Goal: Task Accomplishment & Management: Manage account settings

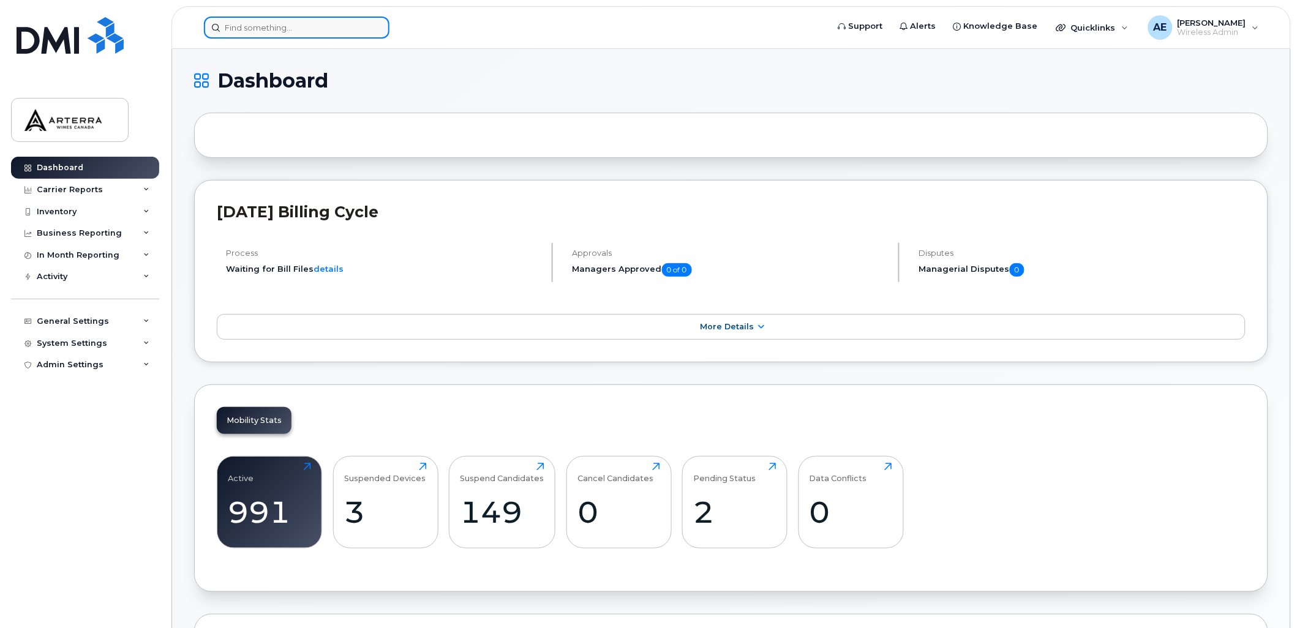
drag, startPoint x: 0, startPoint y: 0, endPoint x: 296, endPoint y: 24, distance: 297.3
click at [296, 24] on input at bounding box center [297, 28] width 186 height 22
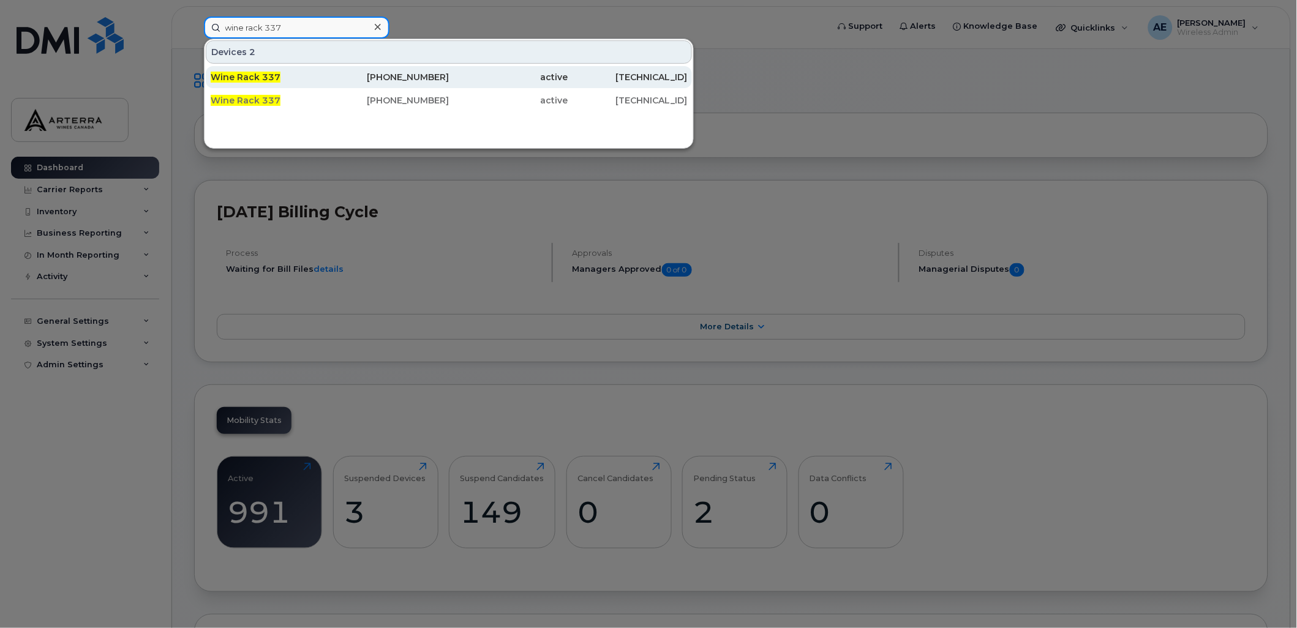
type input "wine rack 337"
click at [266, 75] on span "Wine Rack 337" at bounding box center [246, 77] width 70 height 11
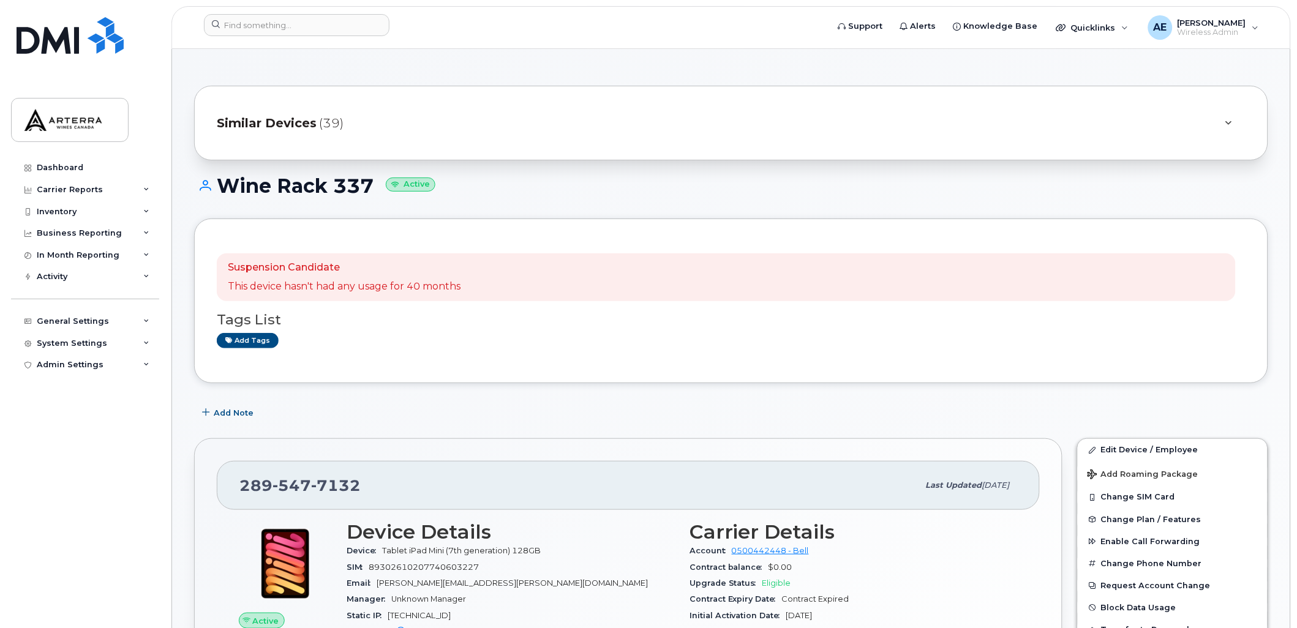
drag, startPoint x: 371, startPoint y: 186, endPoint x: 212, endPoint y: 184, distance: 158.6
click at [212, 184] on h1 "Wine Rack 337 Active" at bounding box center [731, 185] width 1074 height 21
drag, startPoint x: 212, startPoint y: 184, endPoint x: 248, endPoint y: 188, distance: 35.8
copy h1 "Wine Rack 337"
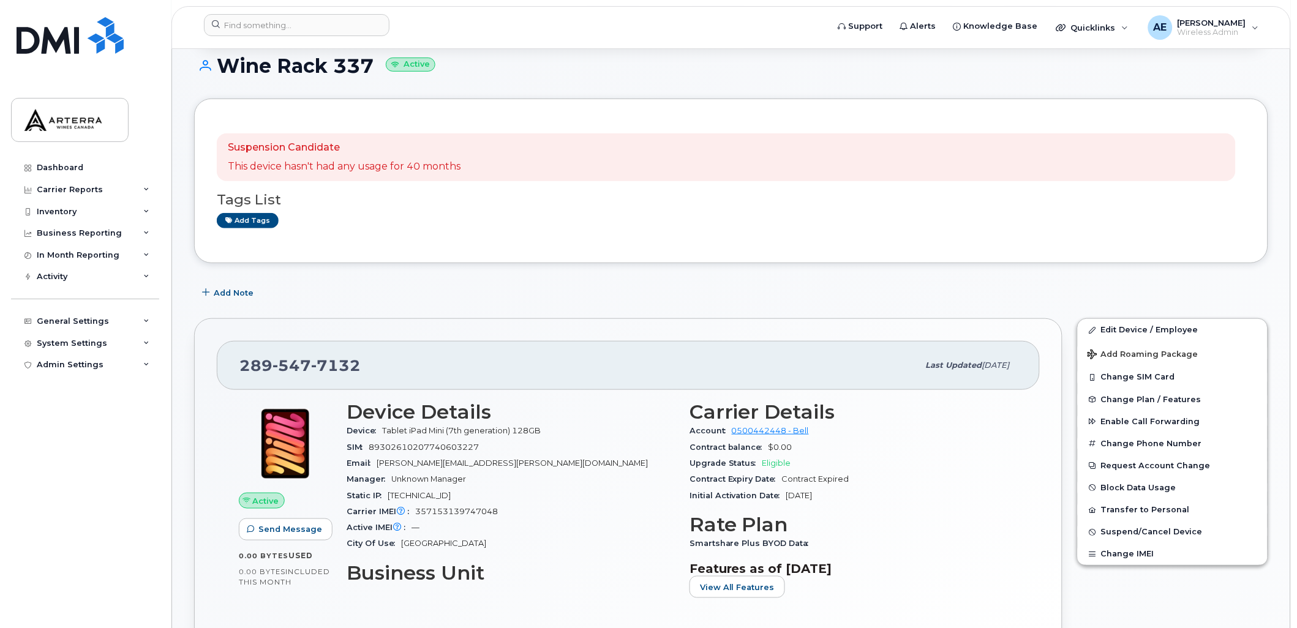
scroll to position [136, 0]
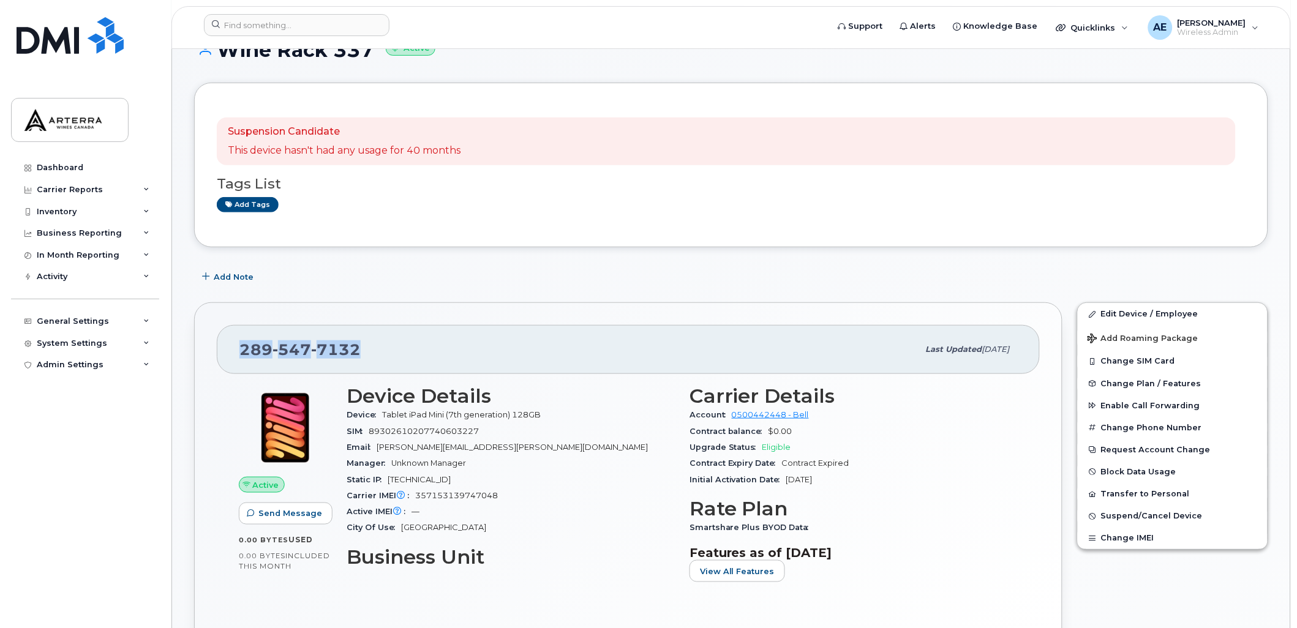
drag, startPoint x: 238, startPoint y: 344, endPoint x: 354, endPoint y: 355, distance: 116.8
click at [354, 355] on div "289 547 7132 Last updated Aug 28, 2025" at bounding box center [628, 349] width 823 height 49
drag, startPoint x: 354, startPoint y: 355, endPoint x: 349, endPoint y: 349, distance: 7.8
copy span "289 547 7132"
click at [448, 321] on div "289 547 7132 Last updated Aug 28, 2025 Active Send Message 0.00 Bytes  used 0.0…" at bounding box center [628, 485] width 868 height 367
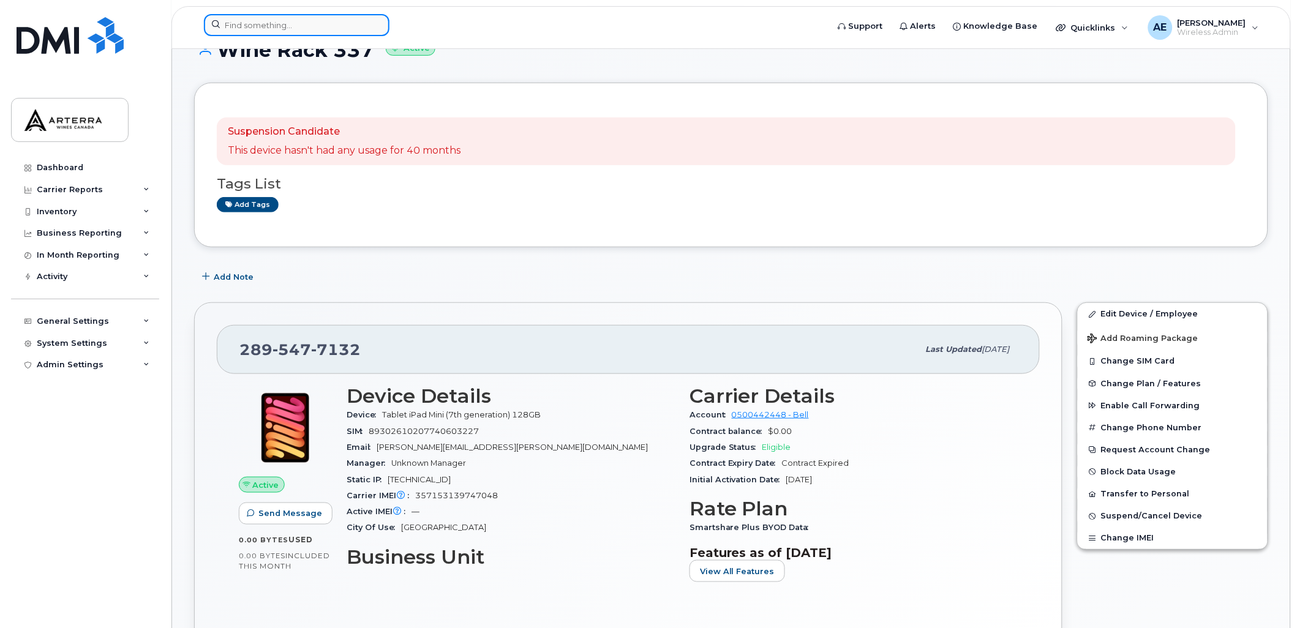
click at [291, 24] on input at bounding box center [297, 25] width 186 height 22
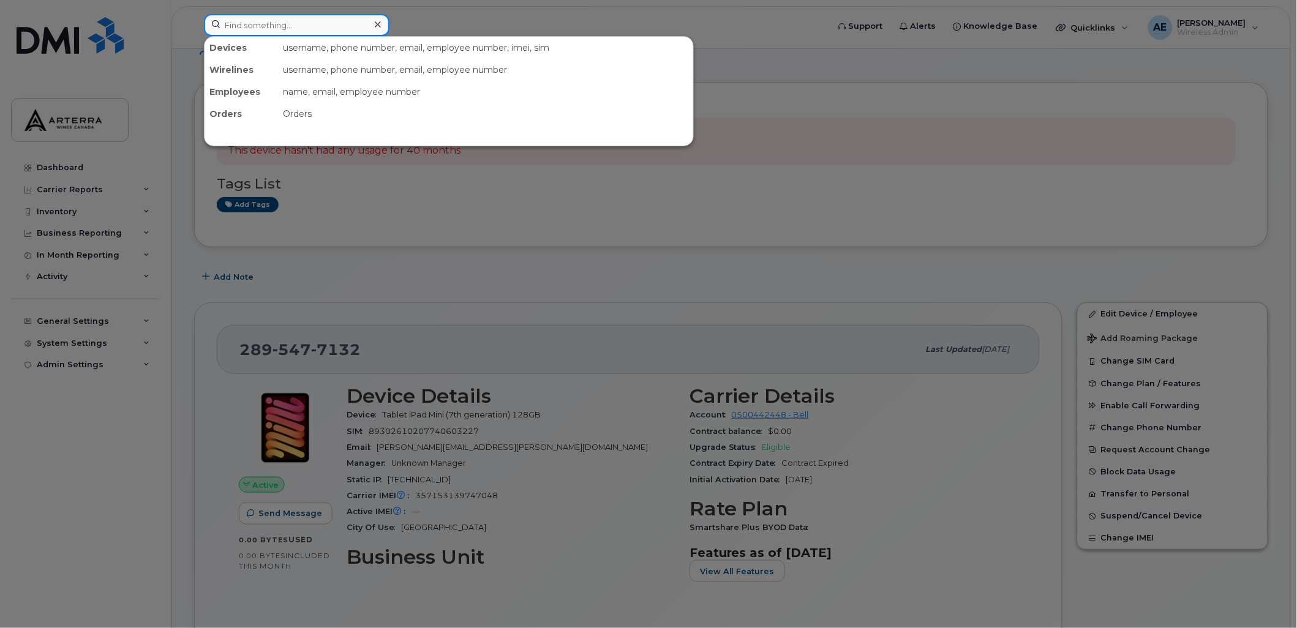
paste input "2363341743"
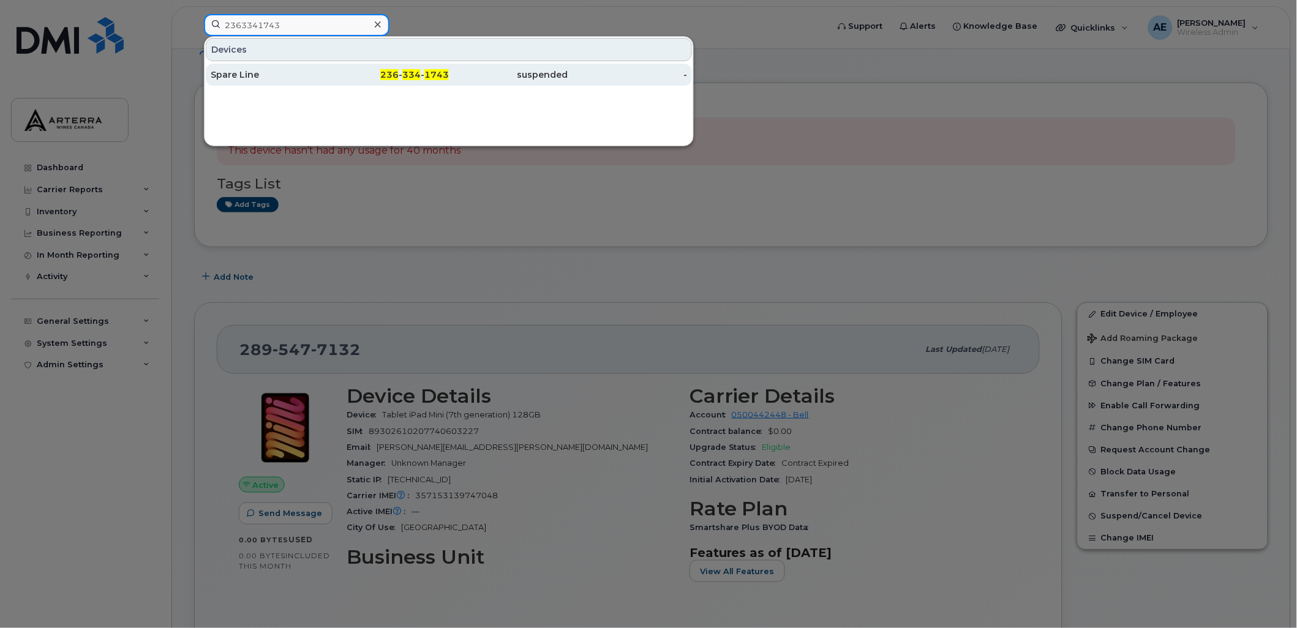
type input "2363341743"
click at [238, 69] on div "Spare Line" at bounding box center [270, 75] width 119 height 12
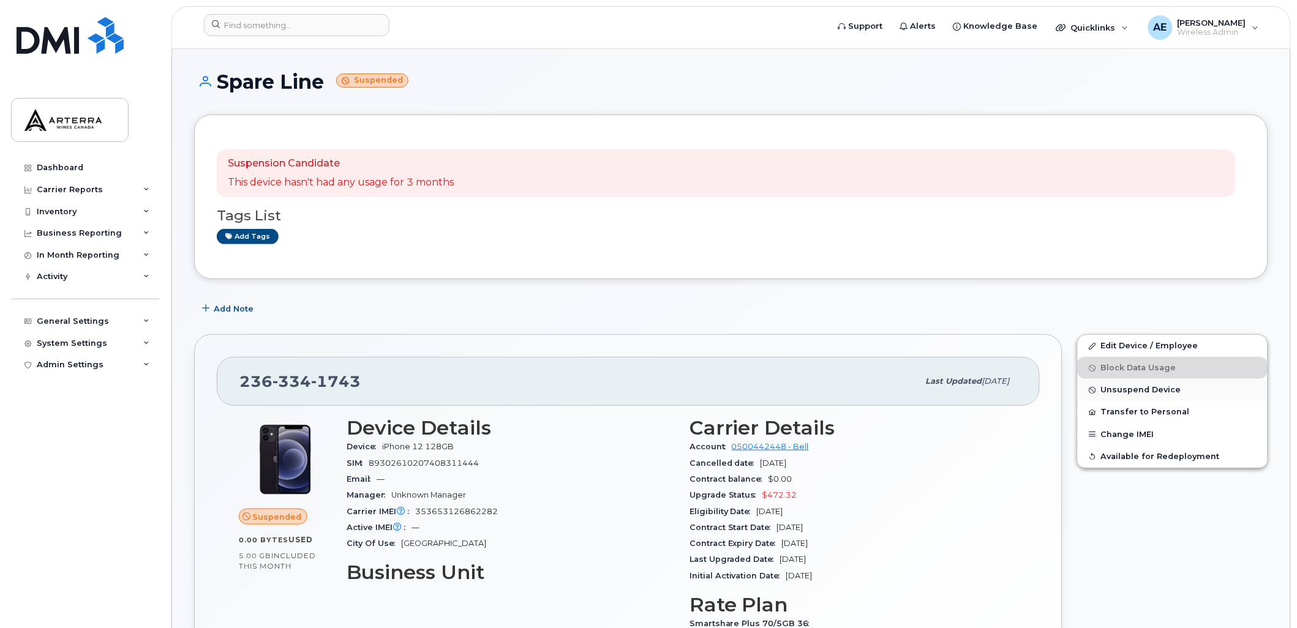
click at [1161, 388] on span "Unsuspend Device" at bounding box center [1141, 390] width 80 height 9
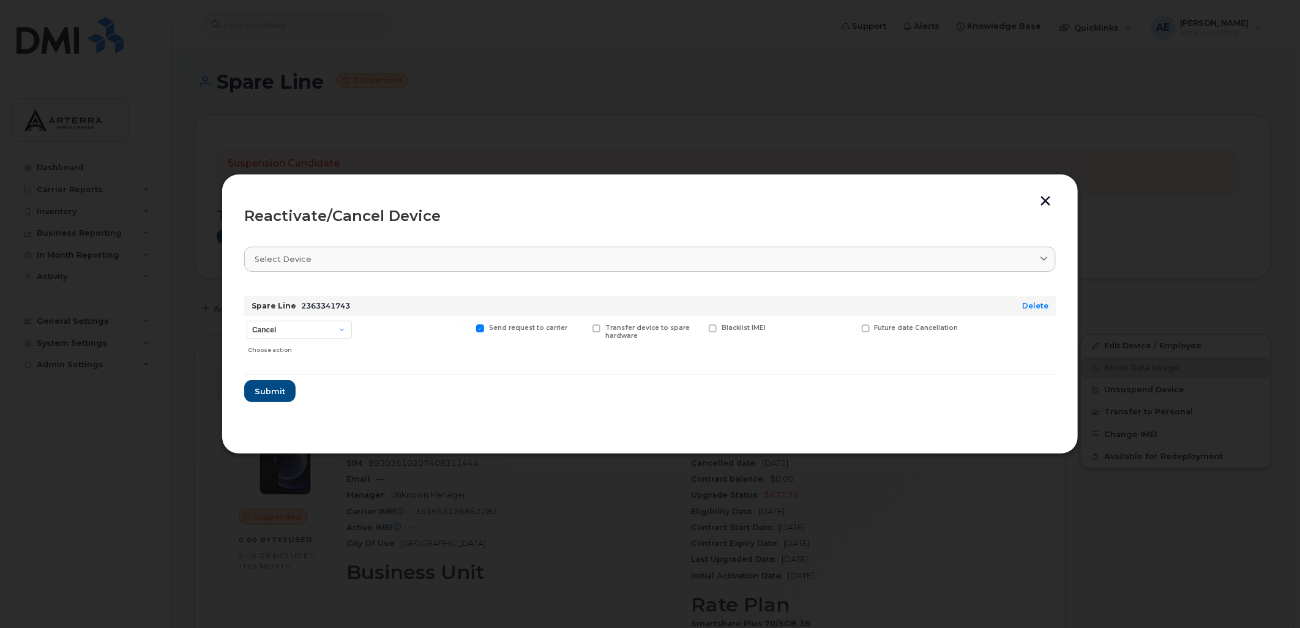
click at [1040, 200] on button "button" at bounding box center [1045, 202] width 18 height 13
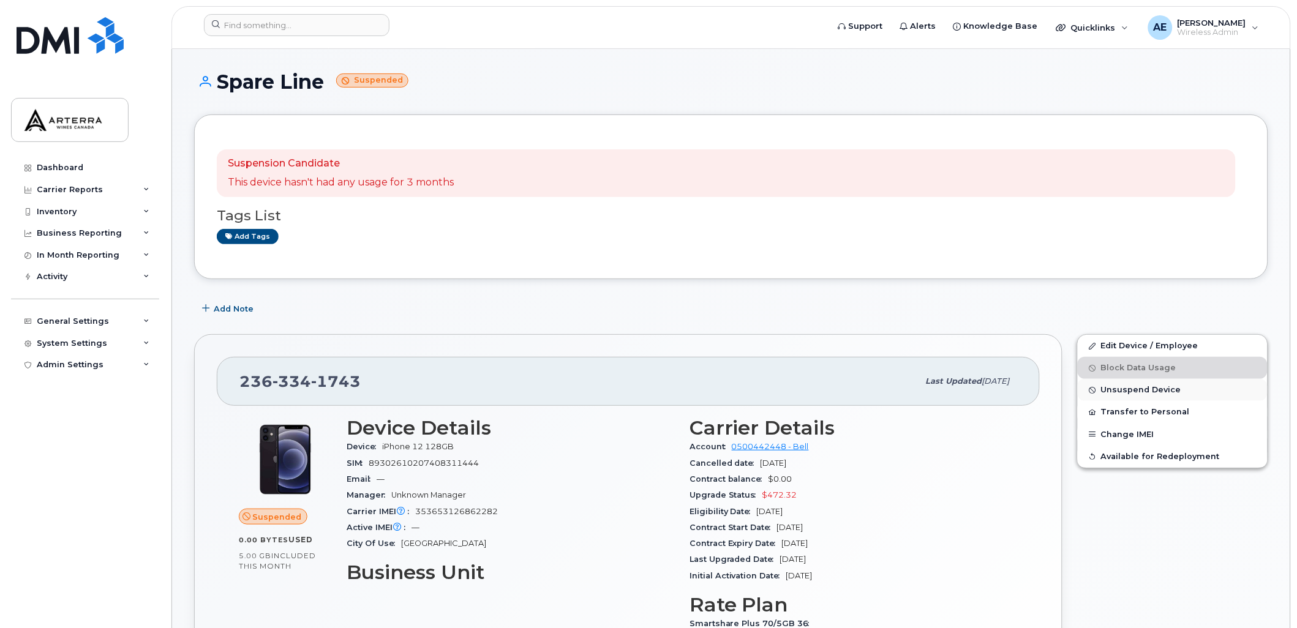
click at [1163, 388] on span "Unsuspend Device" at bounding box center [1141, 390] width 80 height 9
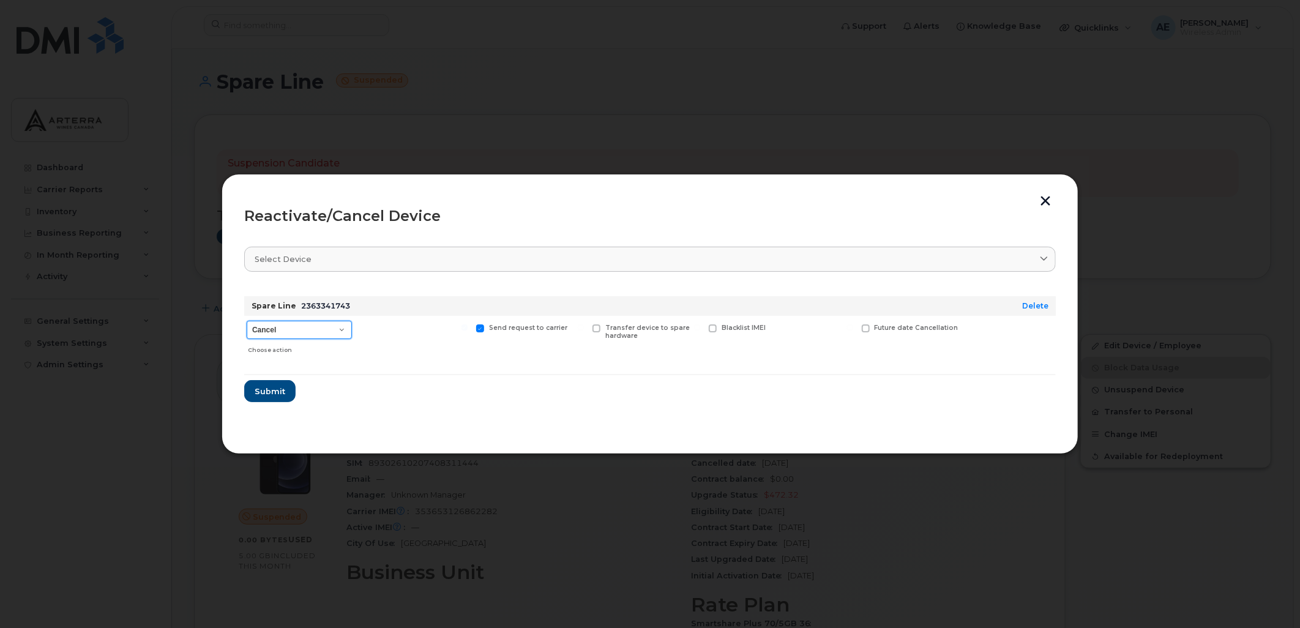
click at [306, 323] on select "Cancel Suspend - Extend Suspension Reactivate" at bounding box center [299, 330] width 105 height 18
select select "[object Object]"
click at [247, 321] on select "Cancel Suspend - Extend Suspension Reactivate" at bounding box center [299, 330] width 105 height 18
click at [274, 387] on span "Submit" at bounding box center [269, 392] width 31 height 12
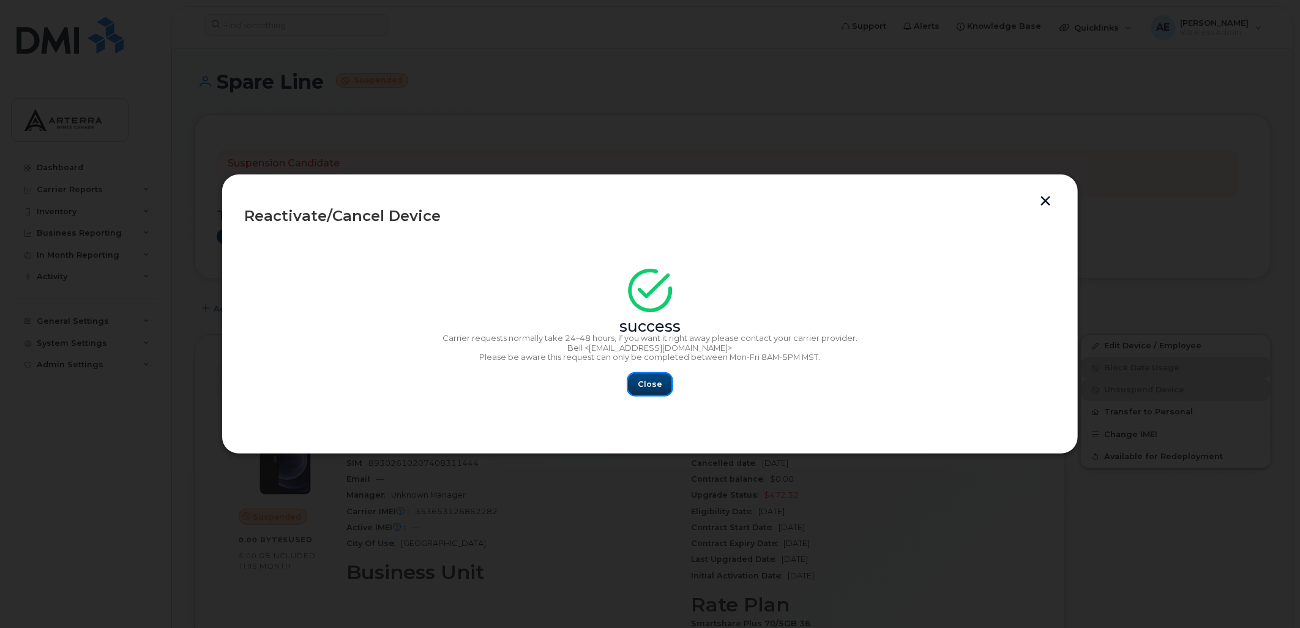
click at [651, 381] on span "Close" at bounding box center [650, 384] width 24 height 12
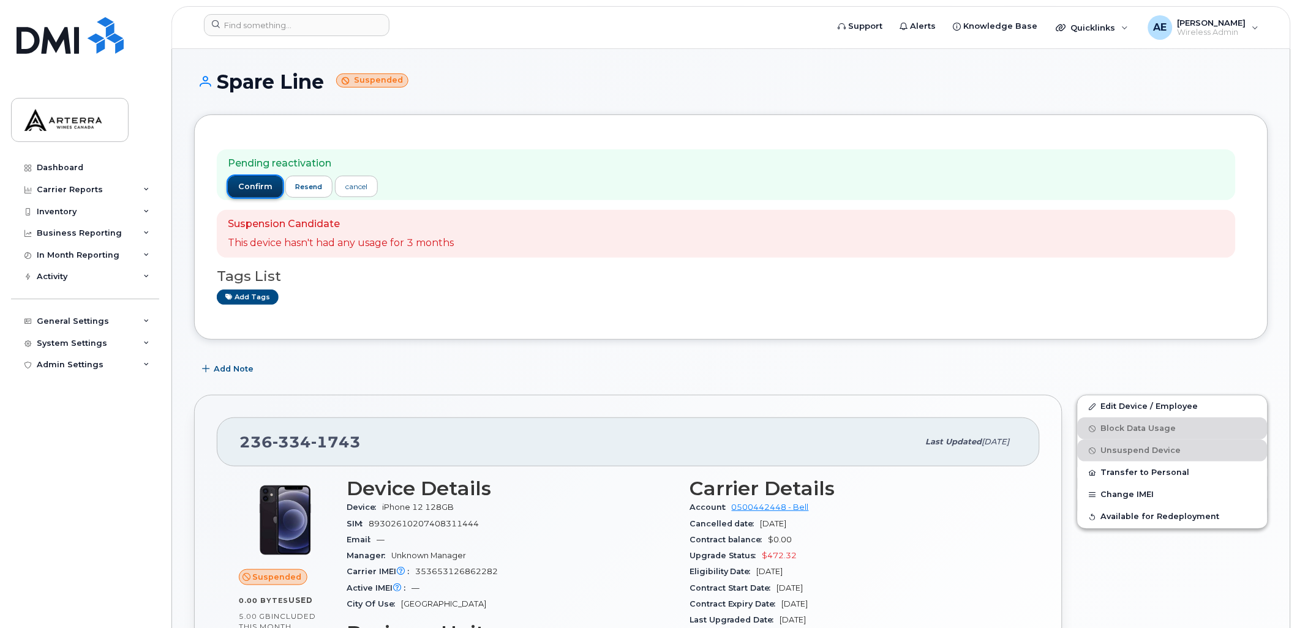
click at [255, 184] on span "confirm" at bounding box center [255, 186] width 34 height 11
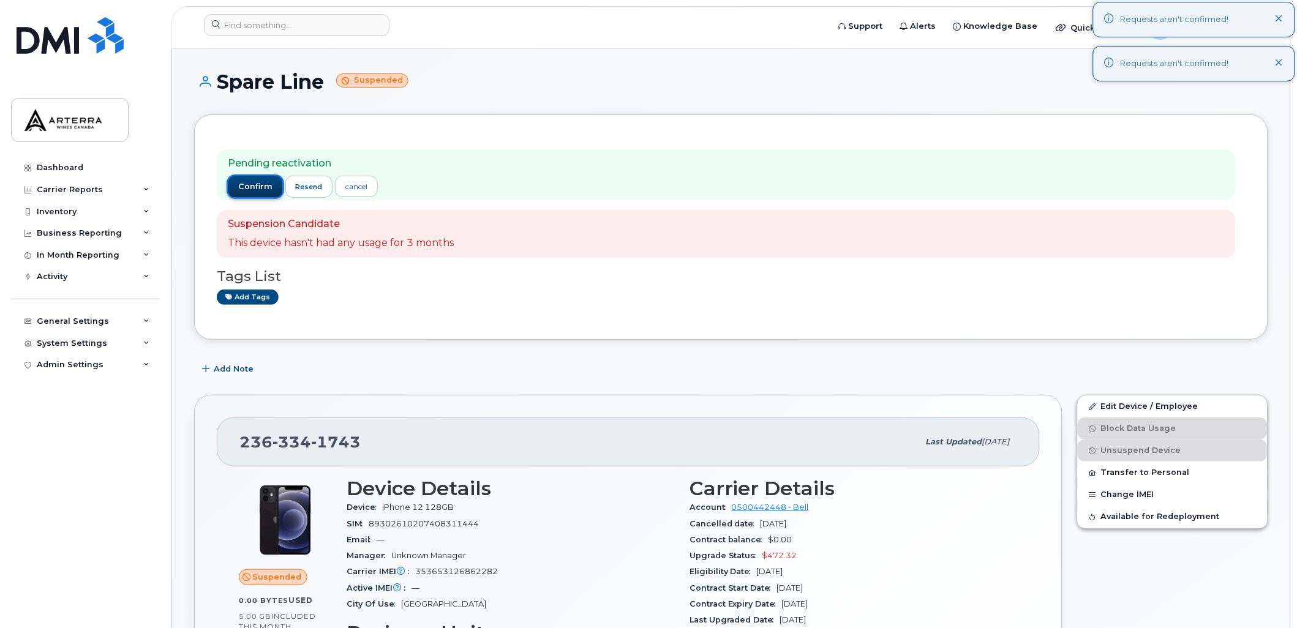
click at [255, 184] on span "confirm" at bounding box center [255, 186] width 34 height 11
click at [1280, 16] on icon at bounding box center [1279, 19] width 8 height 8
click at [1280, 64] on icon at bounding box center [1279, 63] width 8 height 8
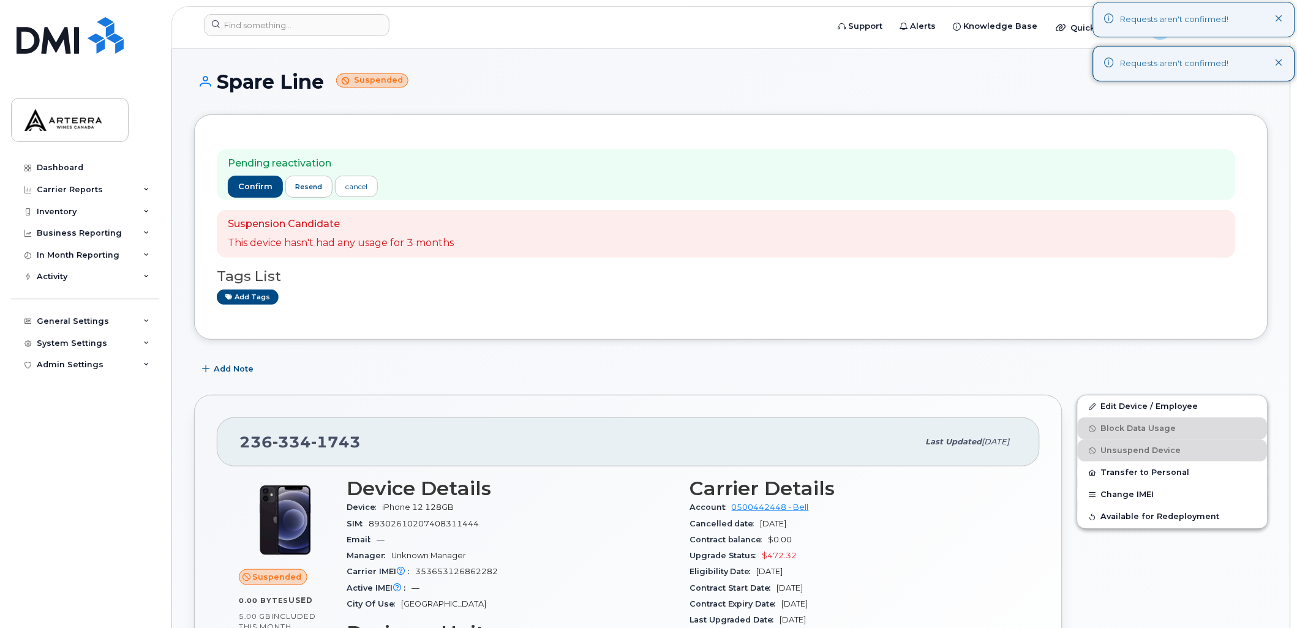
click at [1276, 17] on icon at bounding box center [1279, 19] width 8 height 8
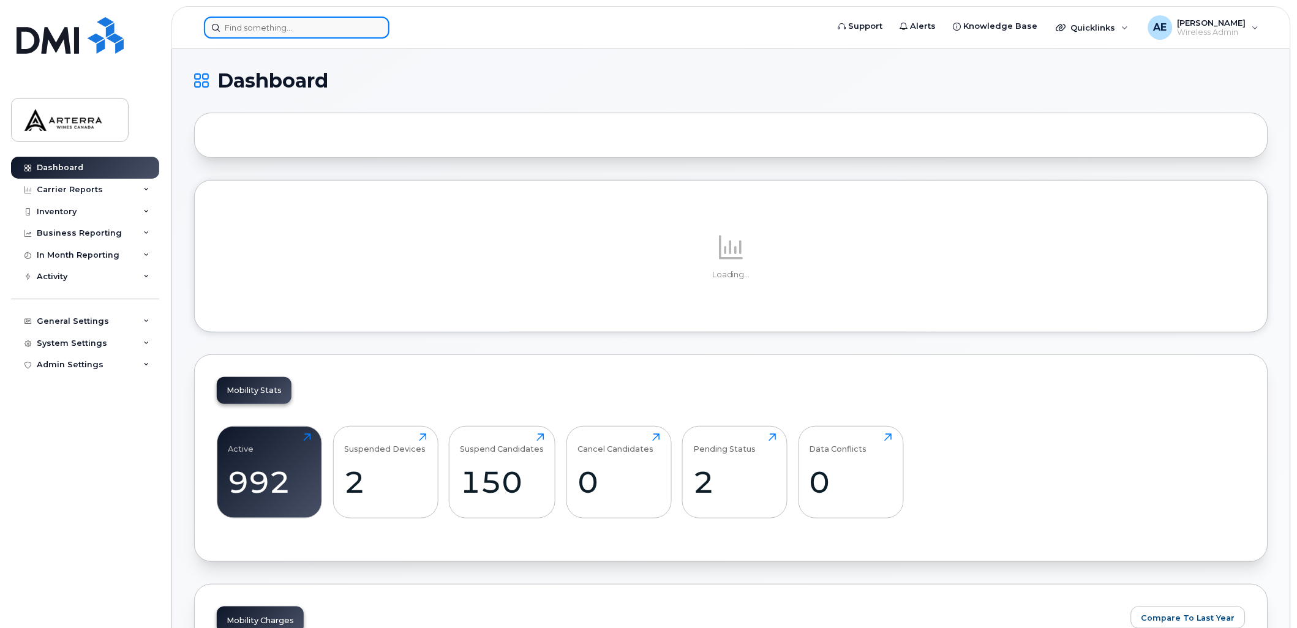
click at [283, 27] on input at bounding box center [297, 28] width 186 height 22
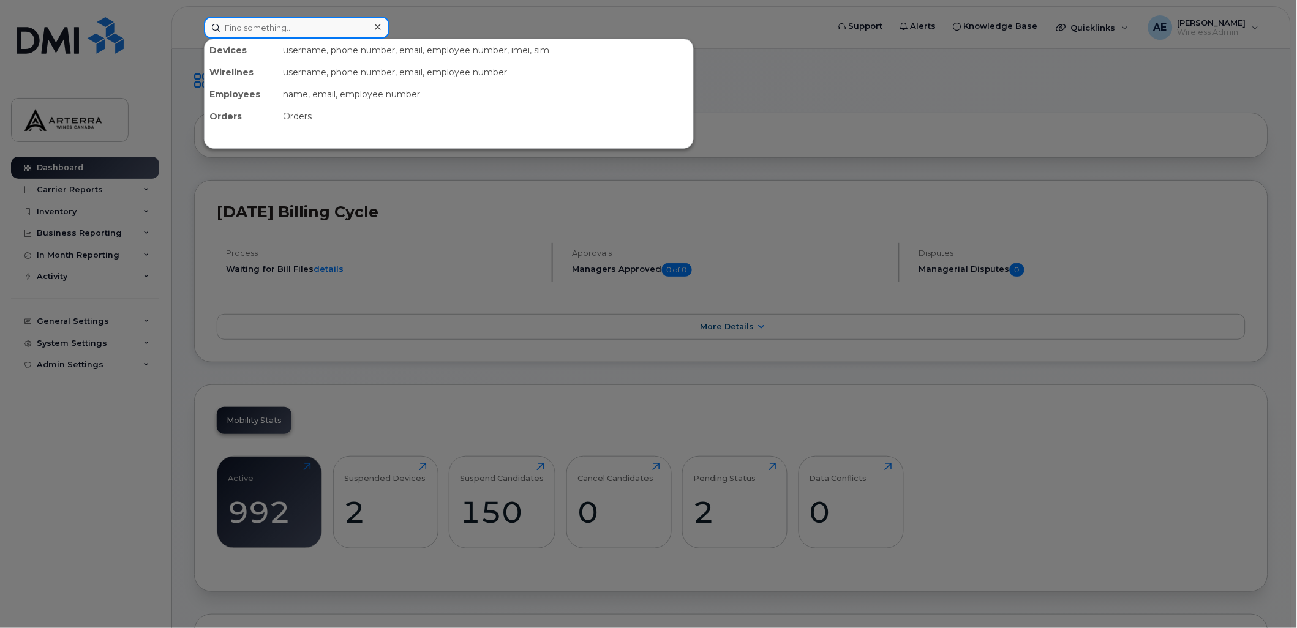
paste input "2363341743"
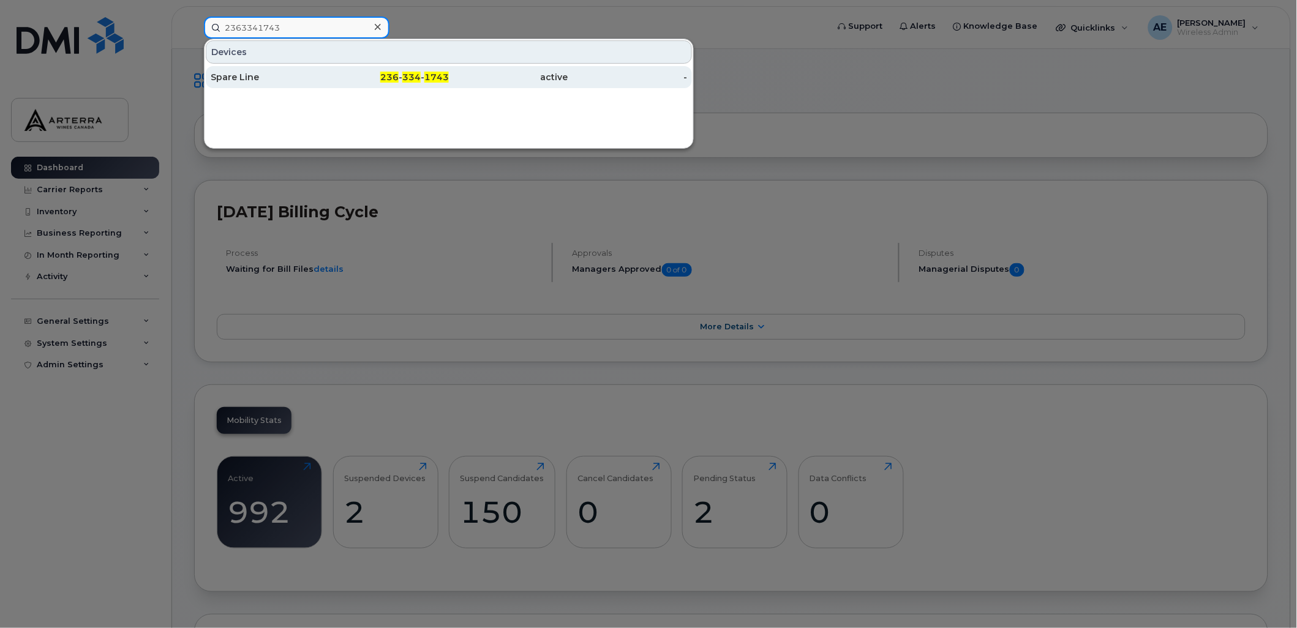
type input "2363341743"
click at [249, 75] on div "Spare Line" at bounding box center [270, 77] width 119 height 12
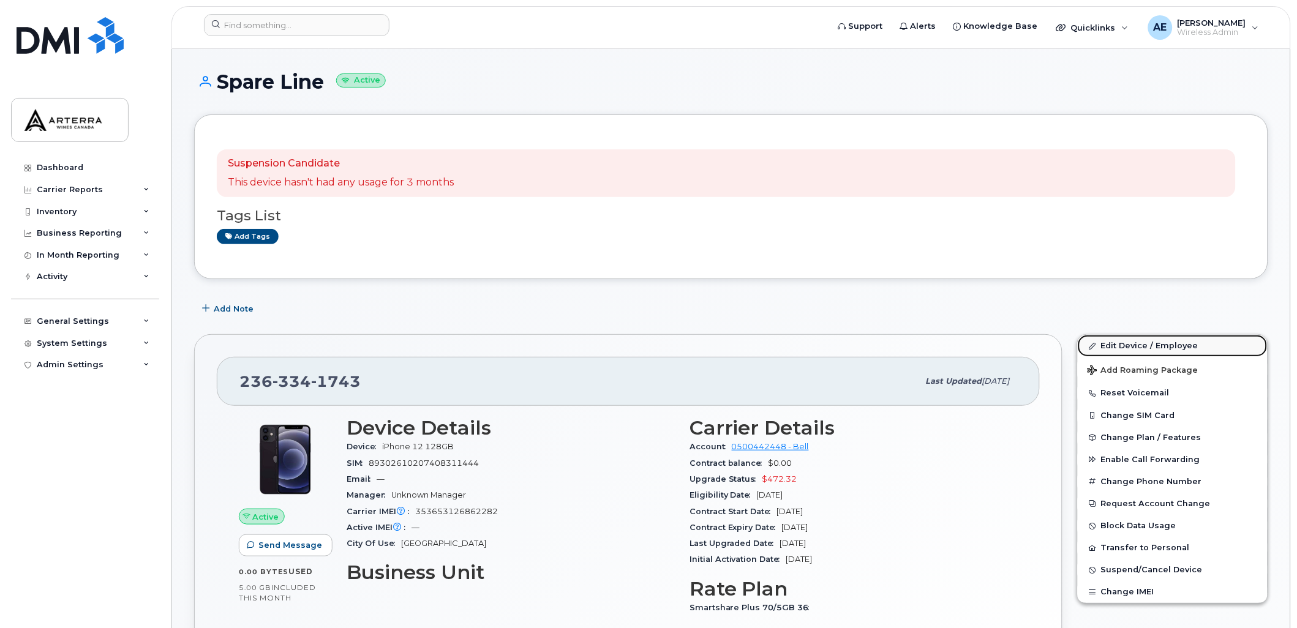
click at [1145, 341] on link "Edit Device / Employee" at bounding box center [1173, 346] width 190 height 22
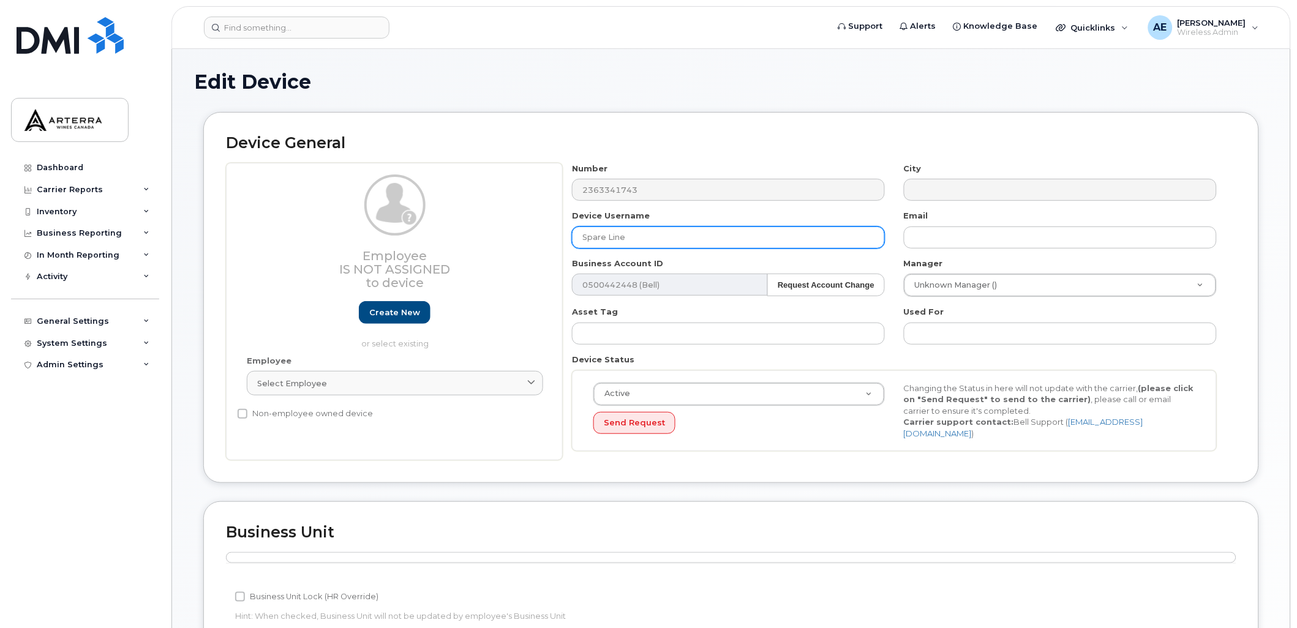
click at [657, 231] on input "Spare Line" at bounding box center [728, 238] width 313 height 22
click at [658, 234] on input "Spare Line" at bounding box center [728, 238] width 313 height 22
drag, startPoint x: 664, startPoint y: 235, endPoint x: 538, endPoint y: 228, distance: 126.9
click at [538, 228] on div "Employee Is not assigned to device Create new or select existing Employee Selec…" at bounding box center [731, 312] width 1010 height 298
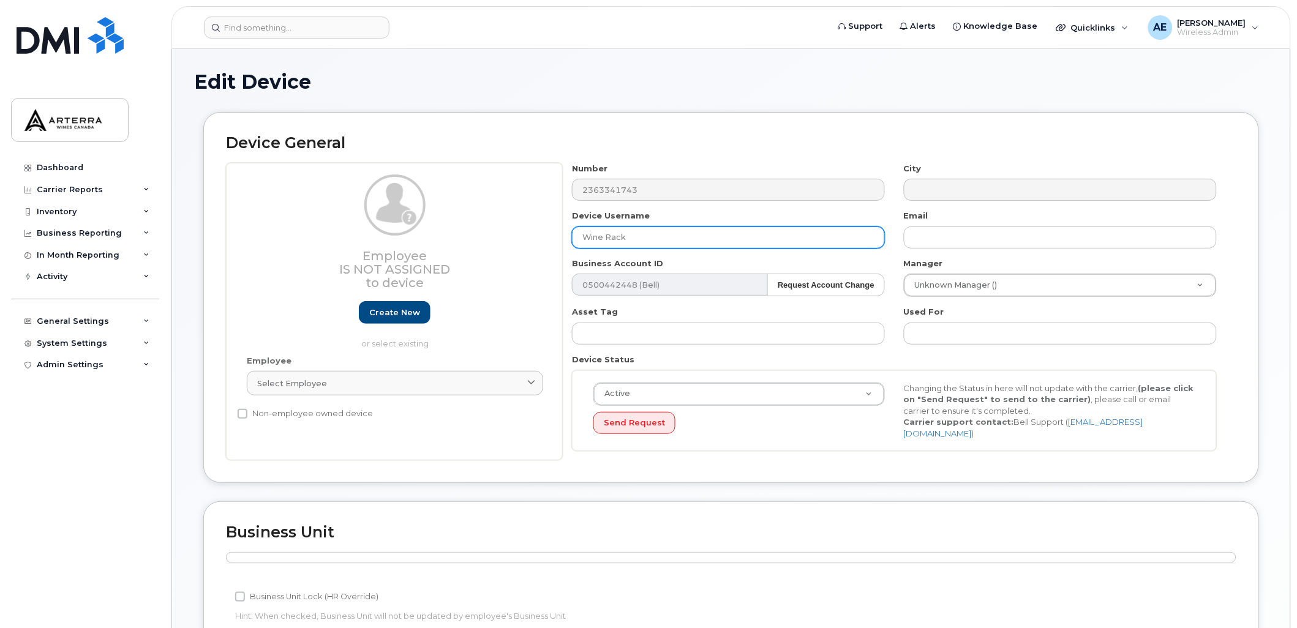
paste input "082"
type input "Wine Rack 082"
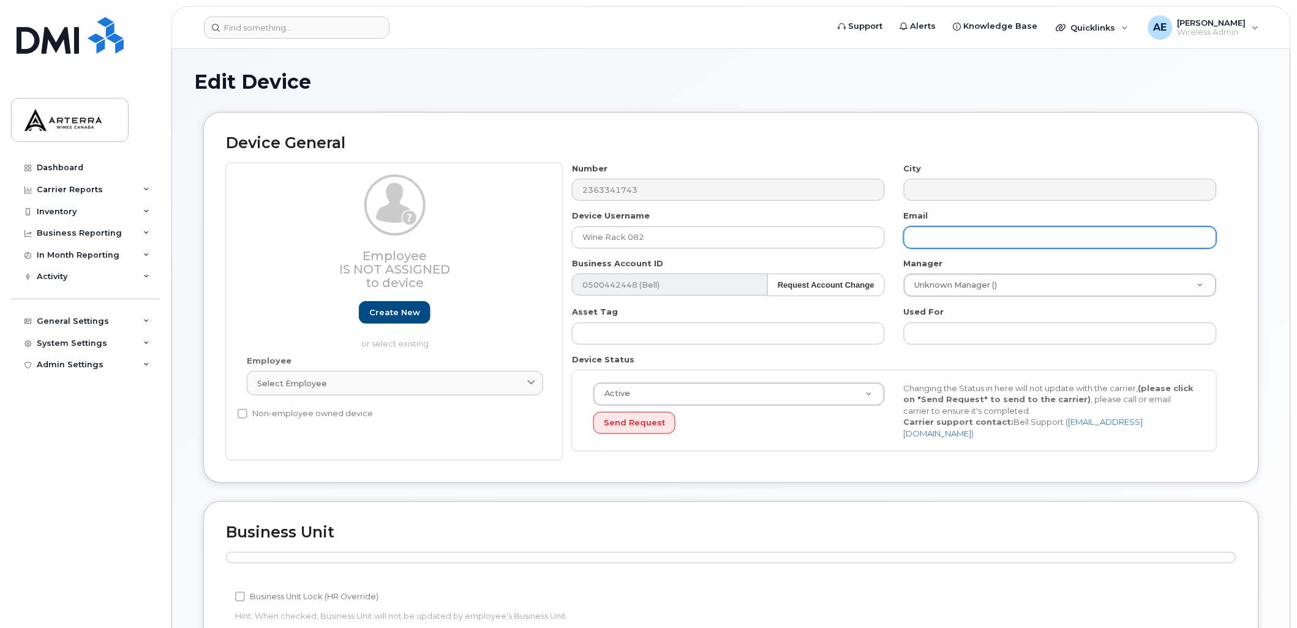
click at [953, 238] on input "text" at bounding box center [1060, 238] width 313 height 22
type input "[PERSON_NAME][EMAIL_ADDRESS][PERSON_NAME][DOMAIN_NAME]"
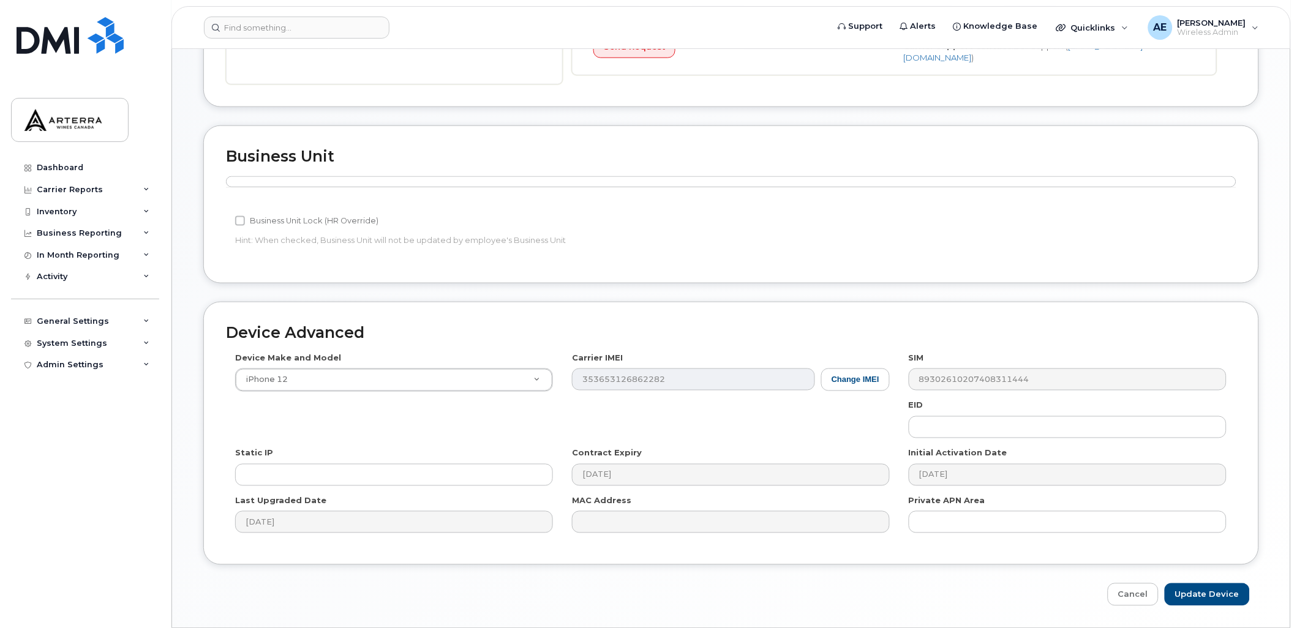
scroll to position [411, 0]
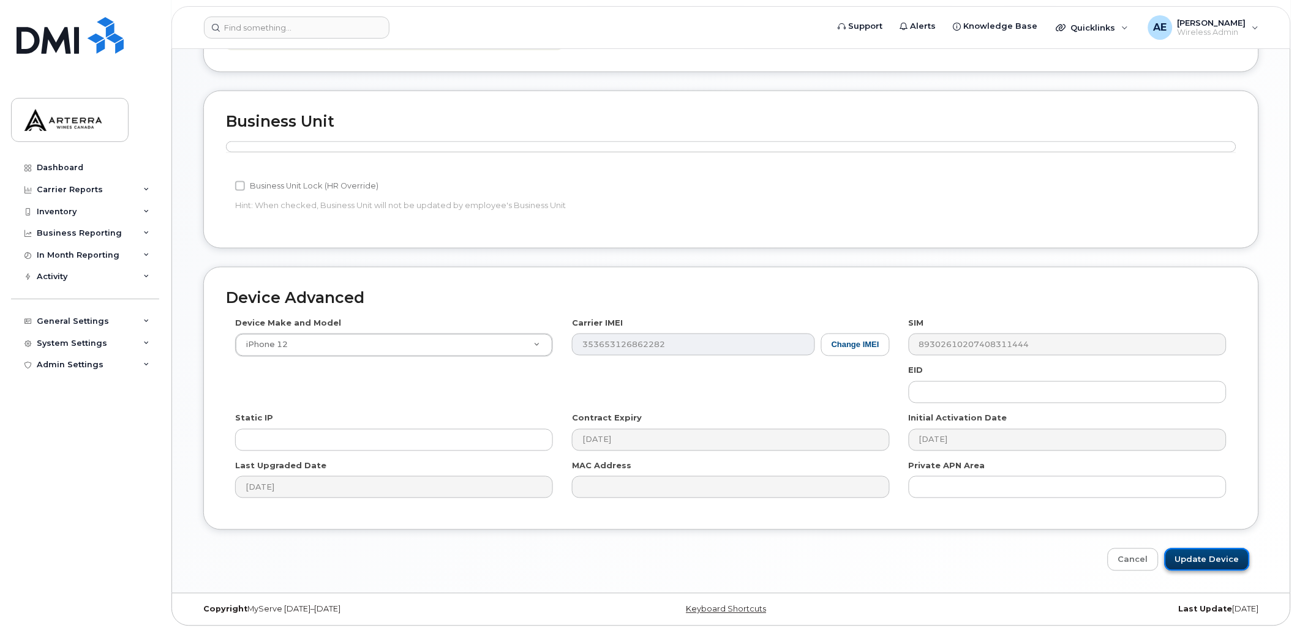
click at [1210, 549] on input "Update Device" at bounding box center [1206, 560] width 85 height 23
type input "Saving..."
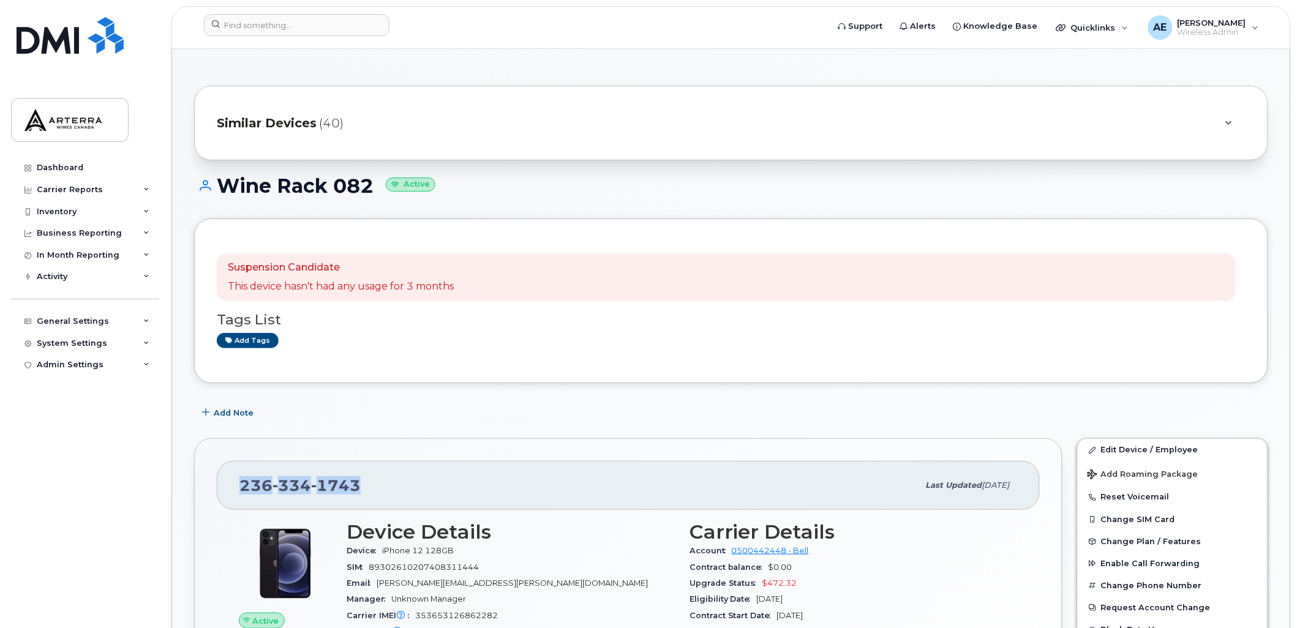
drag, startPoint x: 239, startPoint y: 487, endPoint x: 369, endPoint y: 487, distance: 129.2
click at [369, 487] on div "236 334 1743" at bounding box center [578, 486] width 679 height 26
drag, startPoint x: 369, startPoint y: 487, endPoint x: 354, endPoint y: 484, distance: 15.1
copy span "236 334 1743"
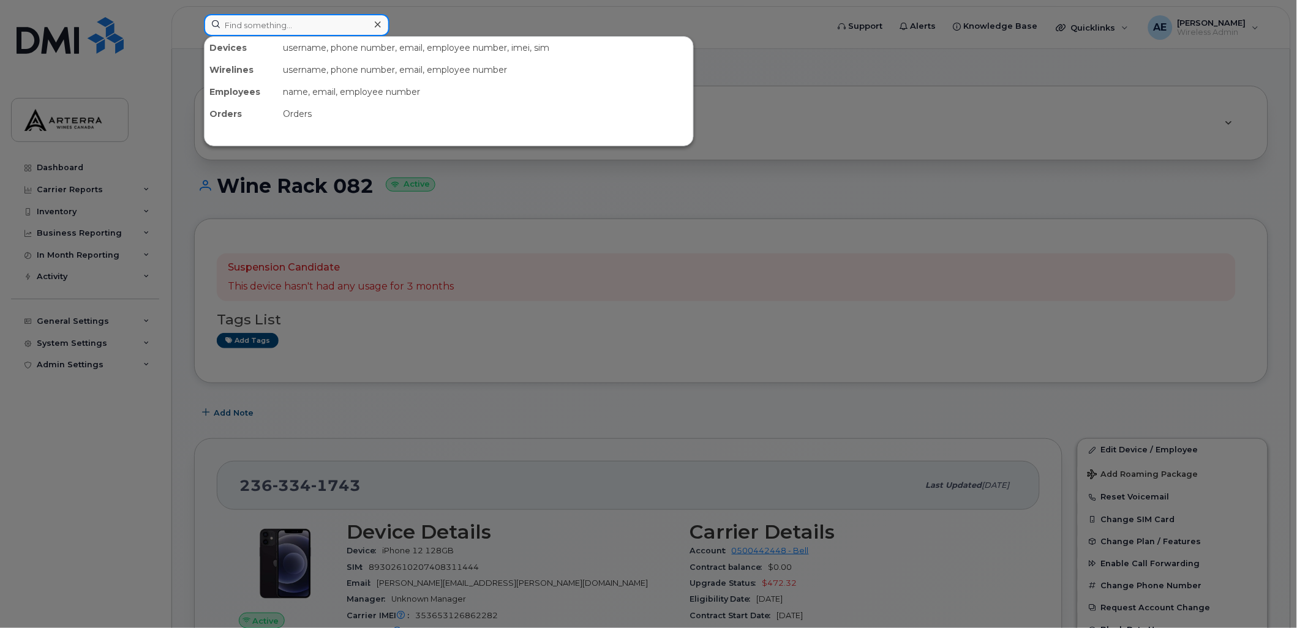
paste input "9056585113"
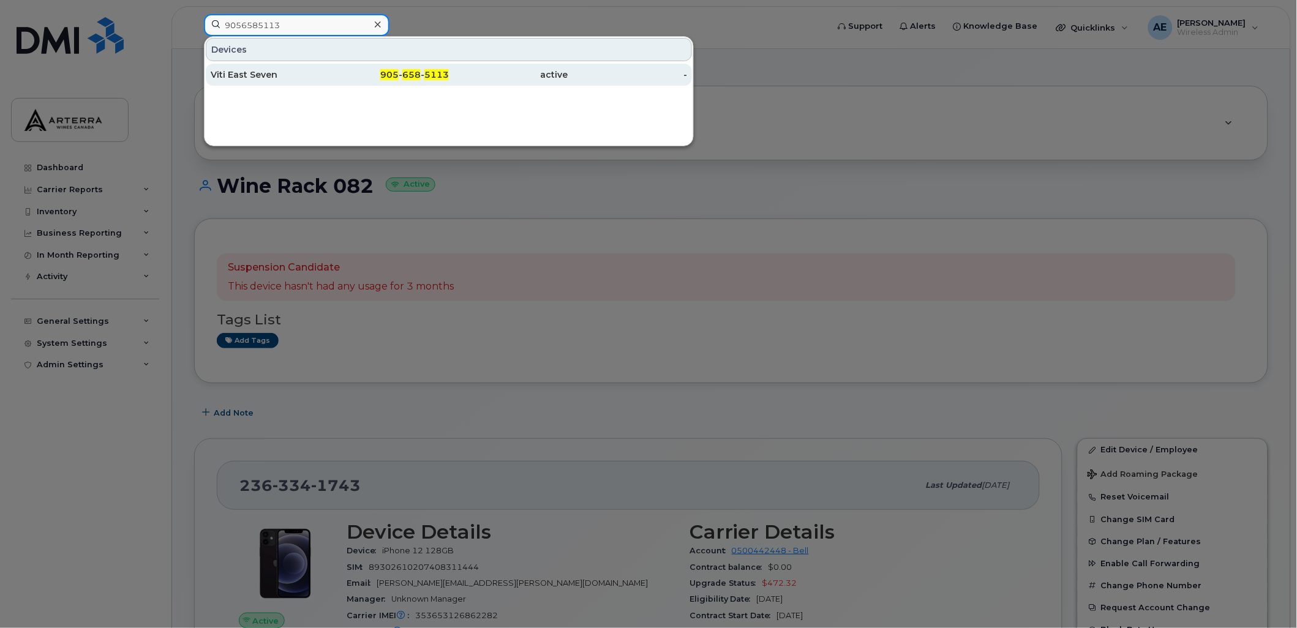
type input "9056585113"
click at [247, 74] on div "Viti East Seven" at bounding box center [270, 75] width 119 height 12
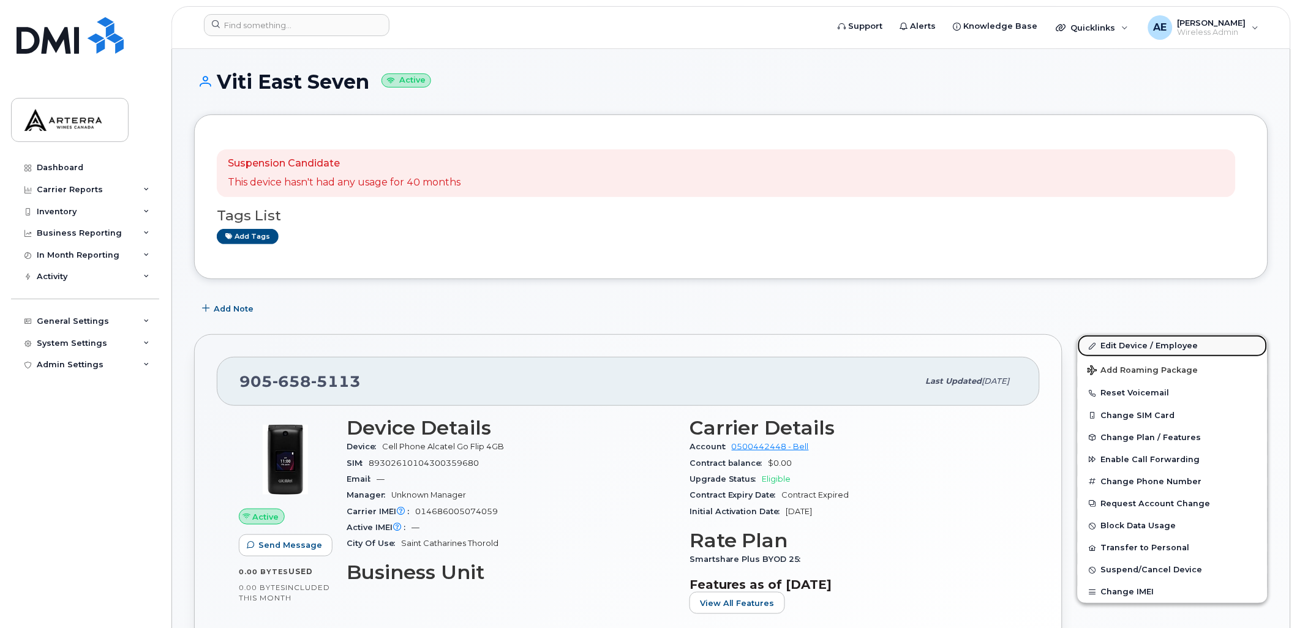
click at [1183, 345] on link "Edit Device / Employee" at bounding box center [1173, 346] width 190 height 22
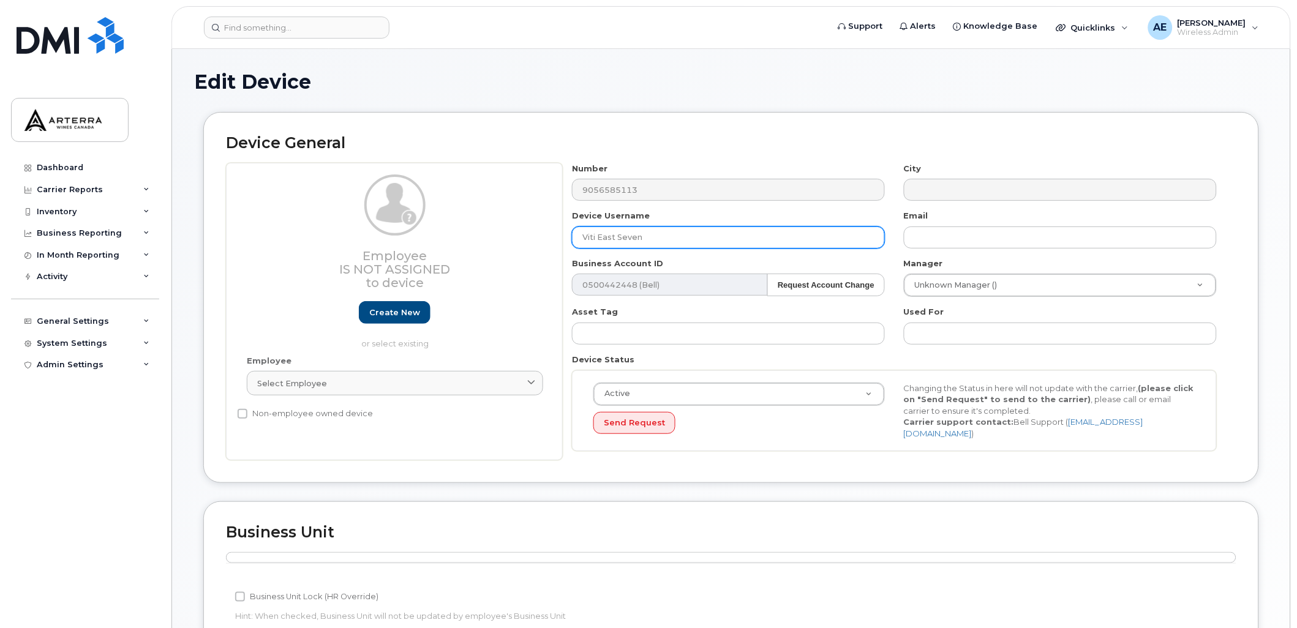
click at [678, 237] on input "Viti East Seven" at bounding box center [728, 238] width 313 height 22
drag, startPoint x: 680, startPoint y: 237, endPoint x: 564, endPoint y: 243, distance: 116.5
click at [564, 243] on div "Device Username Viti East Seven" at bounding box center [729, 229] width 332 height 39
click at [683, 241] on input "Wine Rack 368" at bounding box center [728, 238] width 313 height 22
type input "Wine Rack 082"
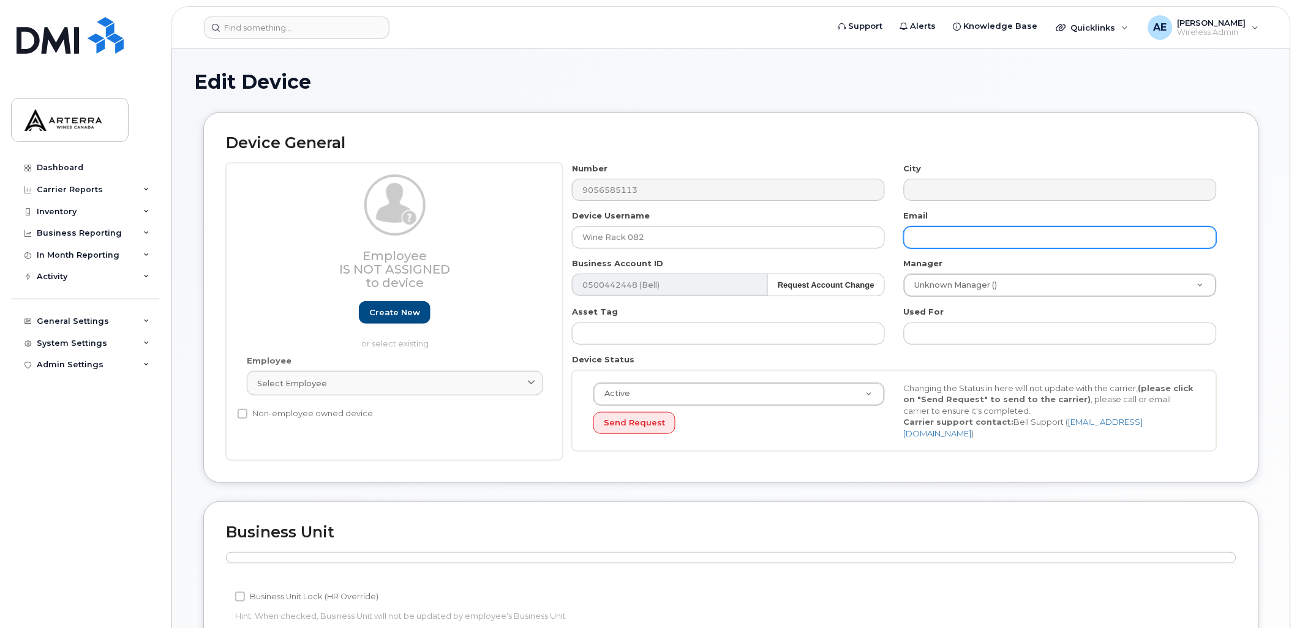
click at [937, 234] on input "text" at bounding box center [1060, 238] width 313 height 22
type input "[PERSON_NAME][EMAIL_ADDRESS][PERSON_NAME][DOMAIN_NAME]"
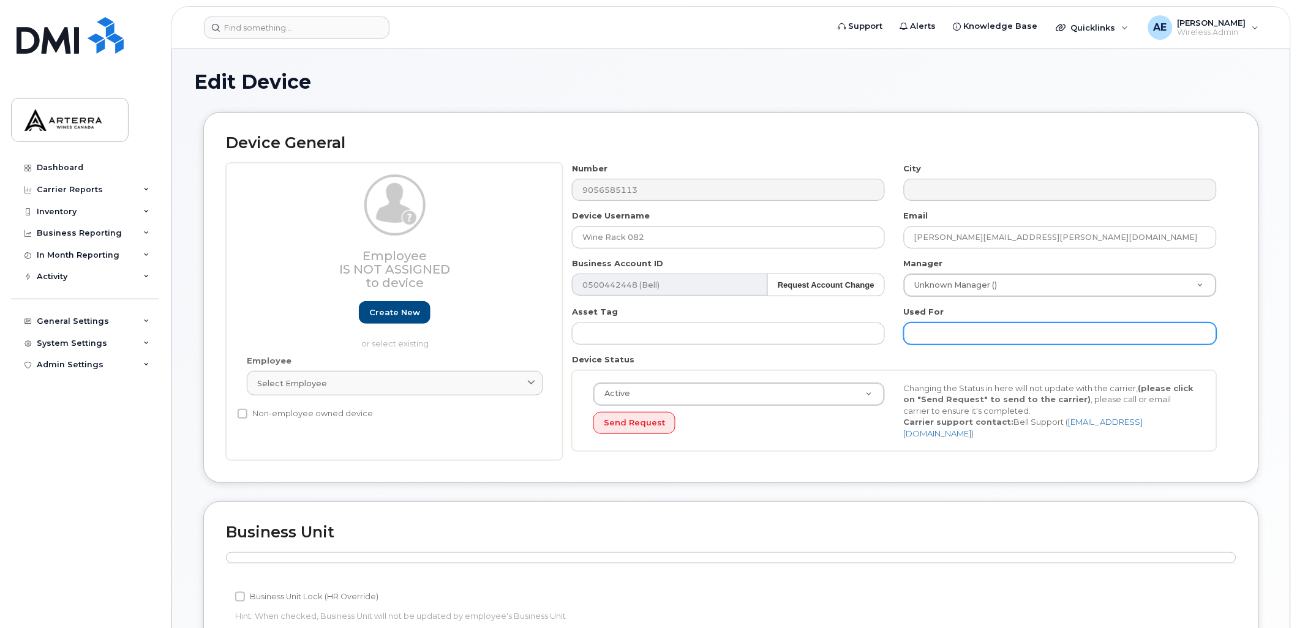
click at [944, 331] on input "text" at bounding box center [1060, 334] width 313 height 22
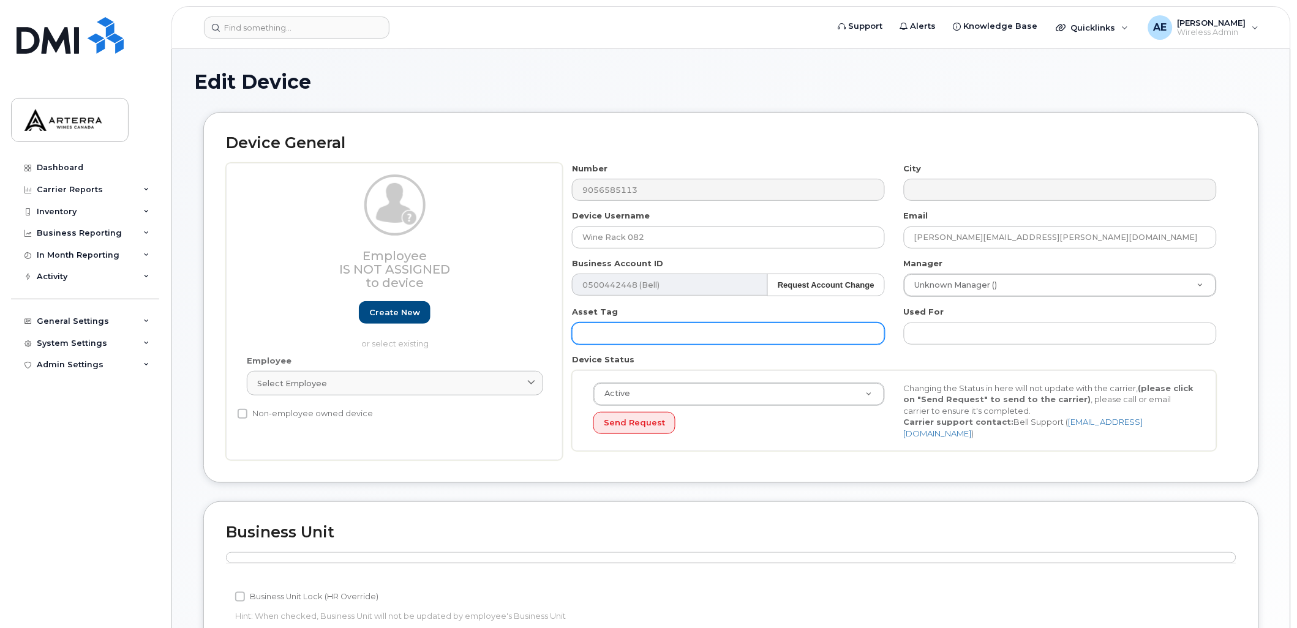
click at [726, 329] on input "text" at bounding box center [728, 334] width 313 height 22
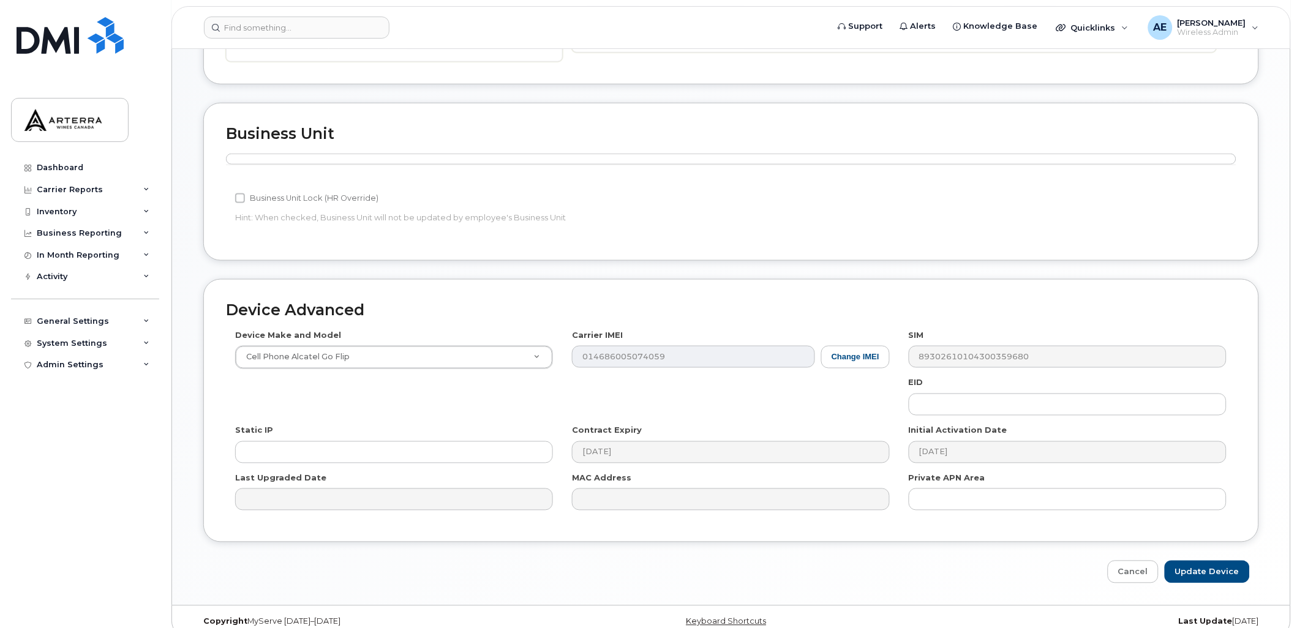
scroll to position [411, 0]
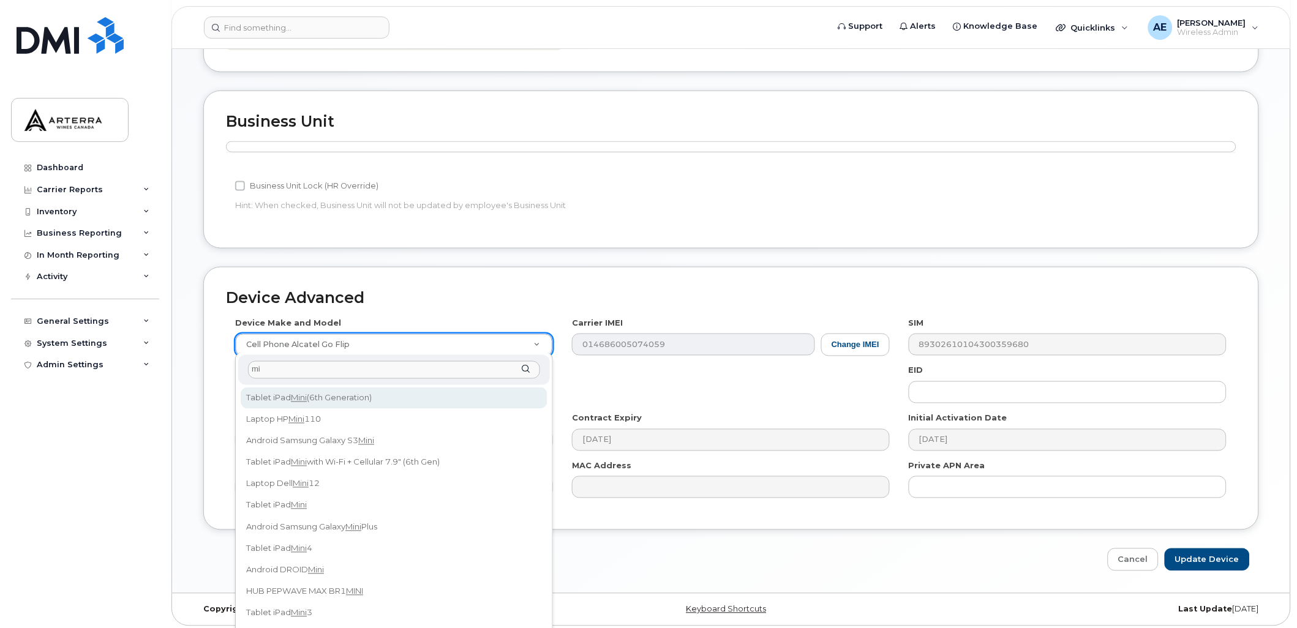
type input "m"
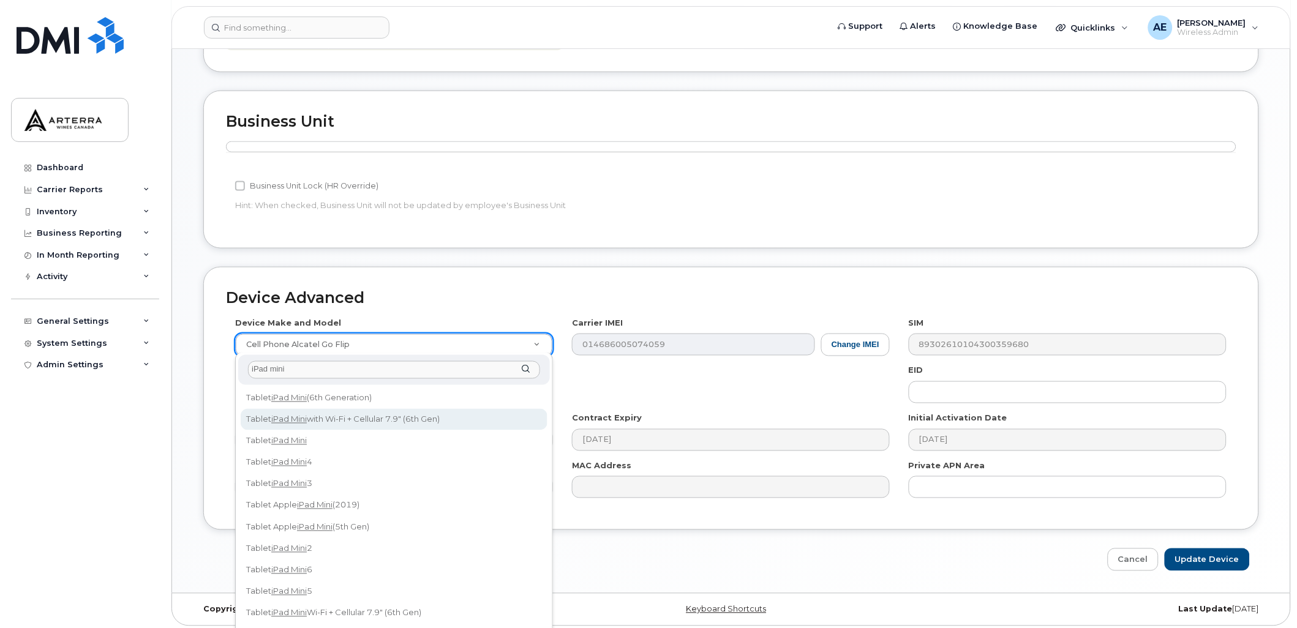
type input "iPad mini"
select select "3047"
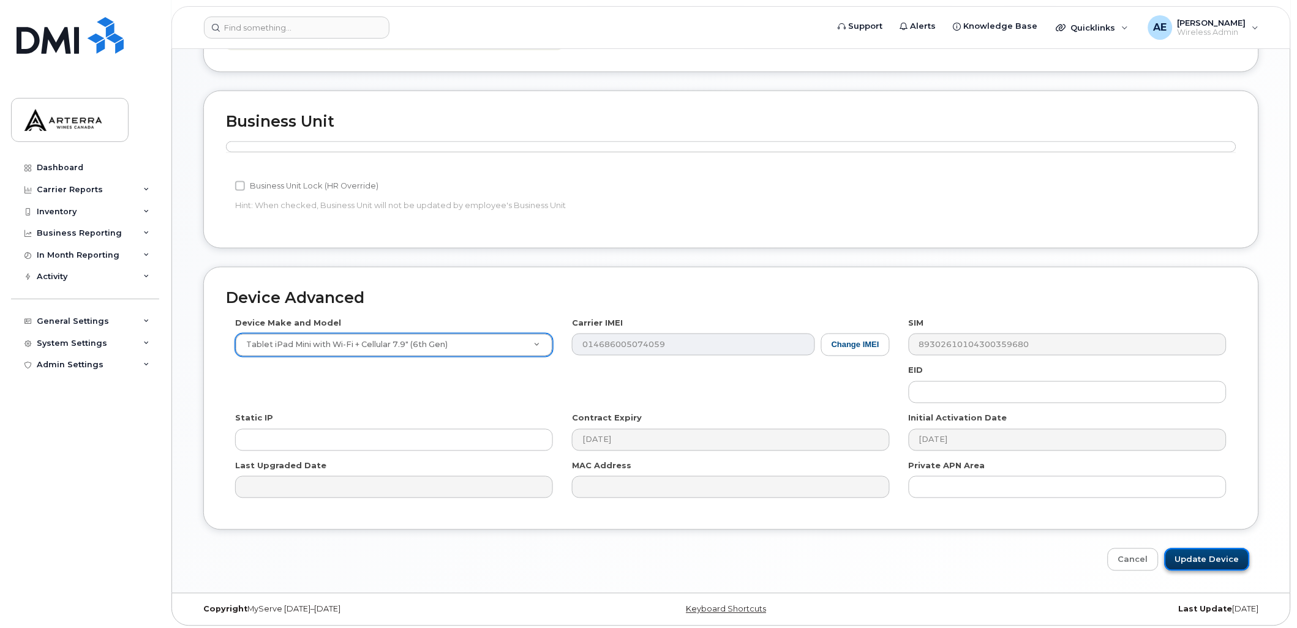
click at [1231, 556] on input "Update Device" at bounding box center [1206, 560] width 85 height 23
type input "Saving..."
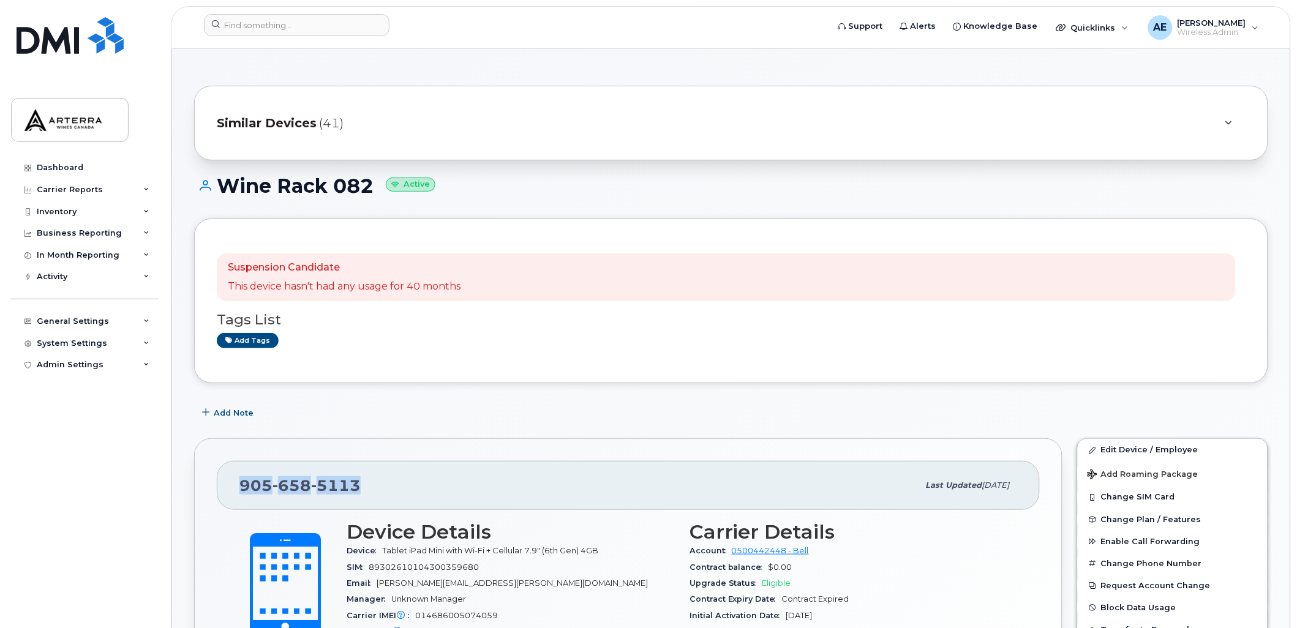
drag, startPoint x: 239, startPoint y: 484, endPoint x: 359, endPoint y: 474, distance: 121.0
click at [359, 474] on div "[PHONE_NUMBER] Last updated [DATE]" at bounding box center [628, 485] width 823 height 49
drag, startPoint x: 357, startPoint y: 474, endPoint x: 342, endPoint y: 481, distance: 16.7
copy span "[PHONE_NUMBER]"
